Goal: Transaction & Acquisition: Book appointment/travel/reservation

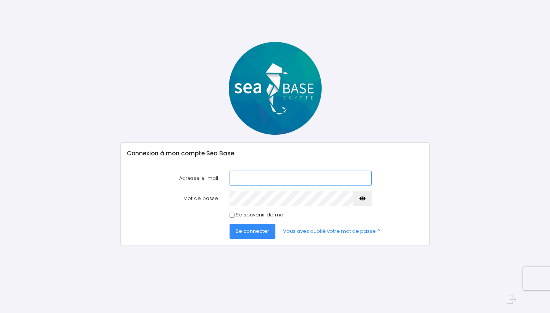
type input "poulpitude.pro@gmail.com"
click at [365, 199] on icon "button" at bounding box center [362, 199] width 6 height 0
click at [250, 228] on span "Se connecter" at bounding box center [253, 231] width 34 height 7
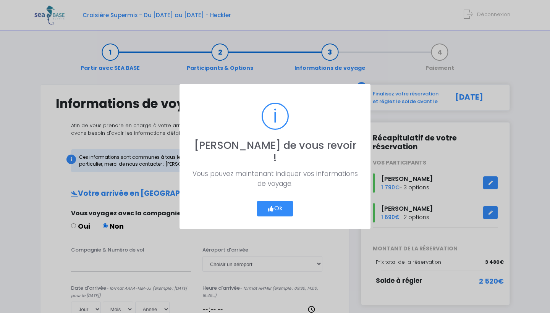
click at [287, 202] on button "Ok" at bounding box center [275, 209] width 36 height 16
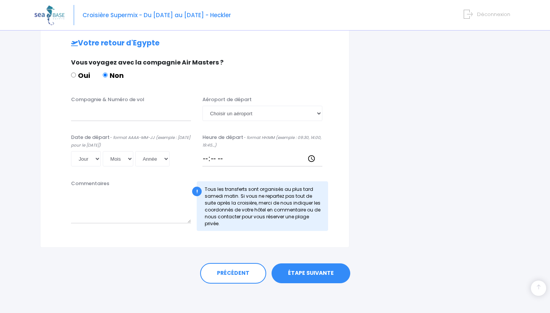
scroll to position [371, 0]
click at [297, 276] on link "ÉTAPE SUIVANTE" at bounding box center [310, 274] width 79 height 20
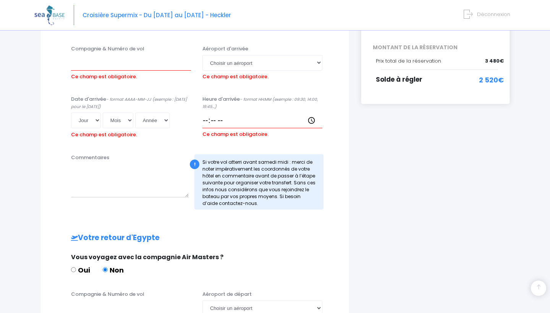
scroll to position [202, 0]
click at [262, 181] on div "! Si votre vol atterri avant [DATE] midi : merci de noter impérativement les co…" at bounding box center [258, 180] width 129 height 55
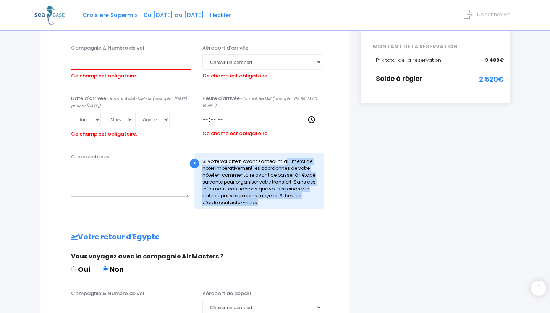
click at [262, 181] on div "! Si votre vol atterri avant [DATE] midi : merci de noter impérativement les co…" at bounding box center [258, 180] width 129 height 55
click at [292, 184] on div "! Si votre vol atterri avant [DATE] midi : merci de noter impérativement les co…" at bounding box center [258, 180] width 129 height 55
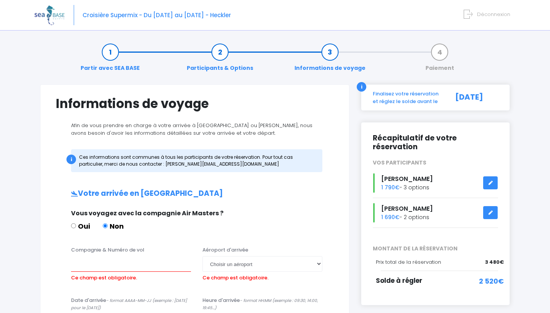
scroll to position [0, 0]
click at [439, 51] on link "Paiement" at bounding box center [439, 60] width 36 height 24
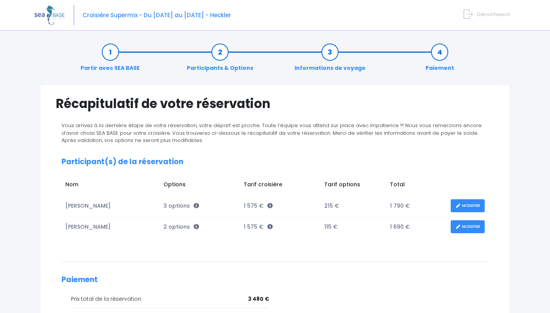
click at [330, 48] on link "Informations de voyage" at bounding box center [330, 60] width 79 height 24
